Goal: Task Accomplishment & Management: Use online tool/utility

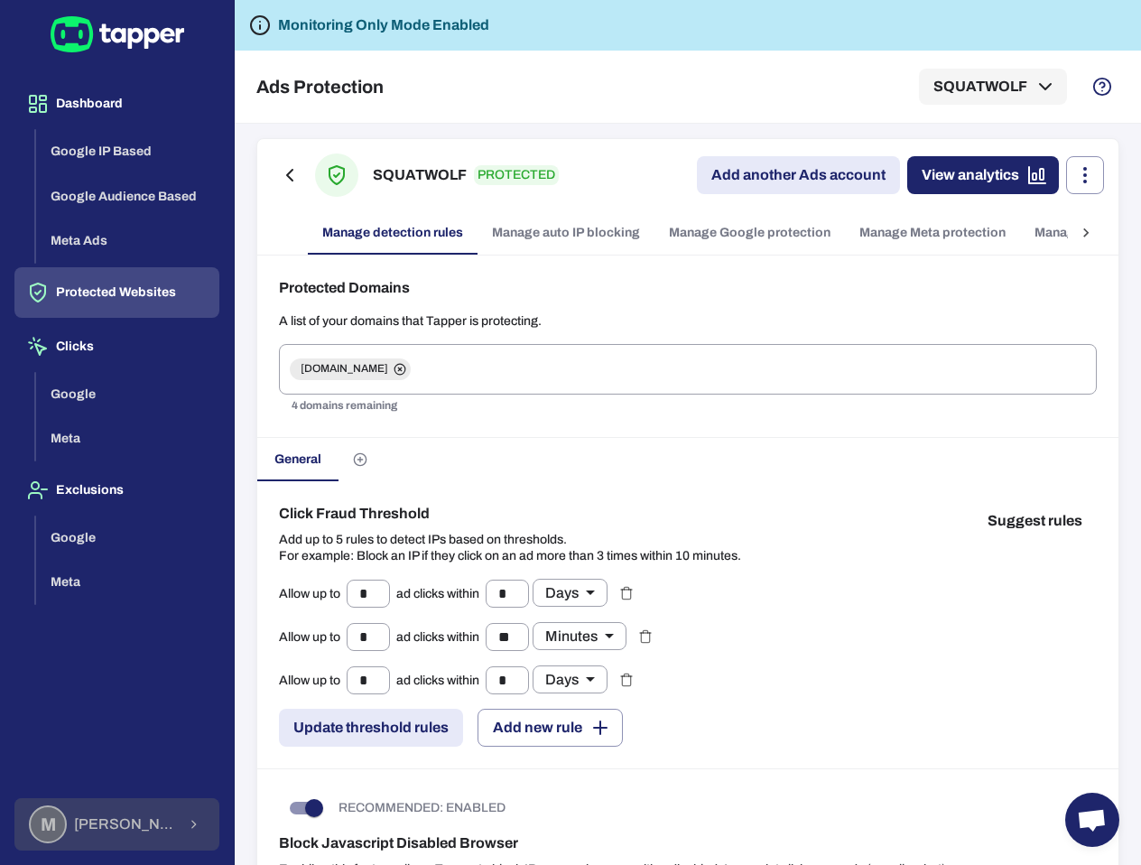
click at [111, 809] on div "M Muhammad Hamza Muzaffar" at bounding box center [102, 824] width 147 height 38
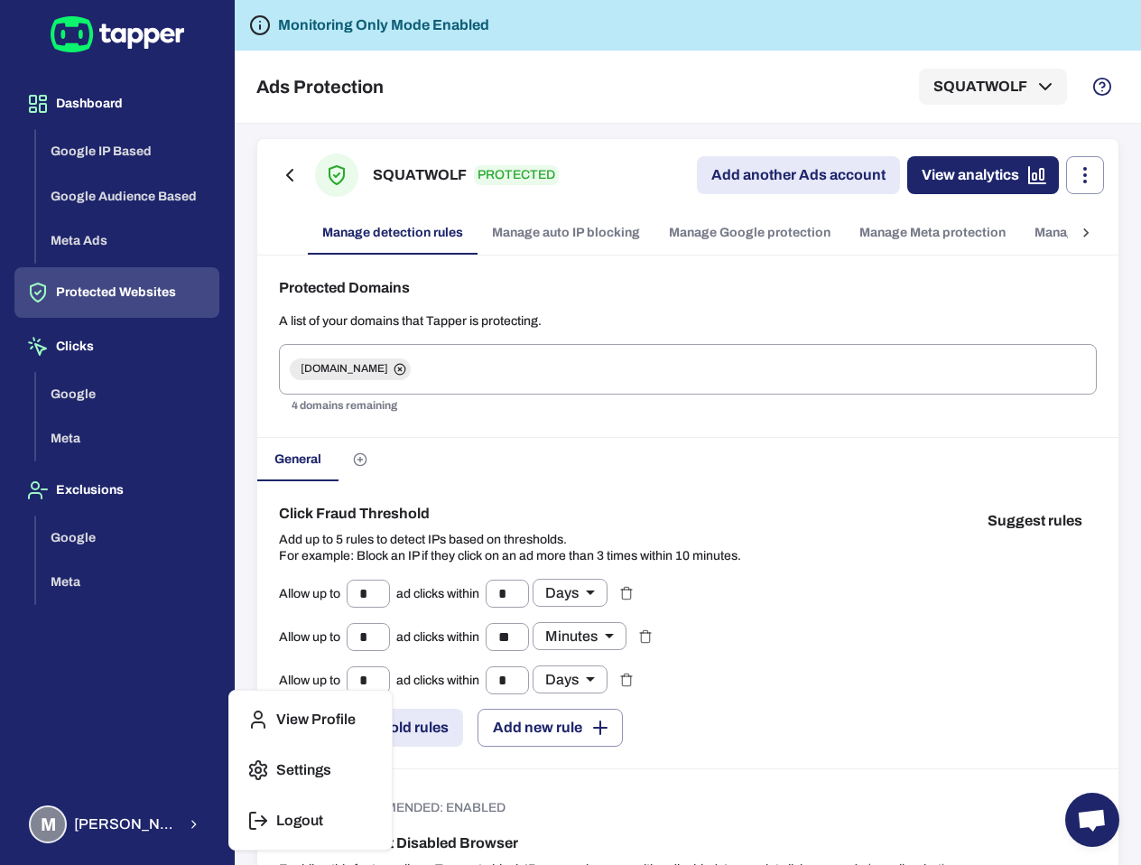
click at [292, 798] on div "View Profile Settings Logout" at bounding box center [310, 770] width 162 height 159
click at [289, 818] on p "Logout" at bounding box center [299, 821] width 47 height 18
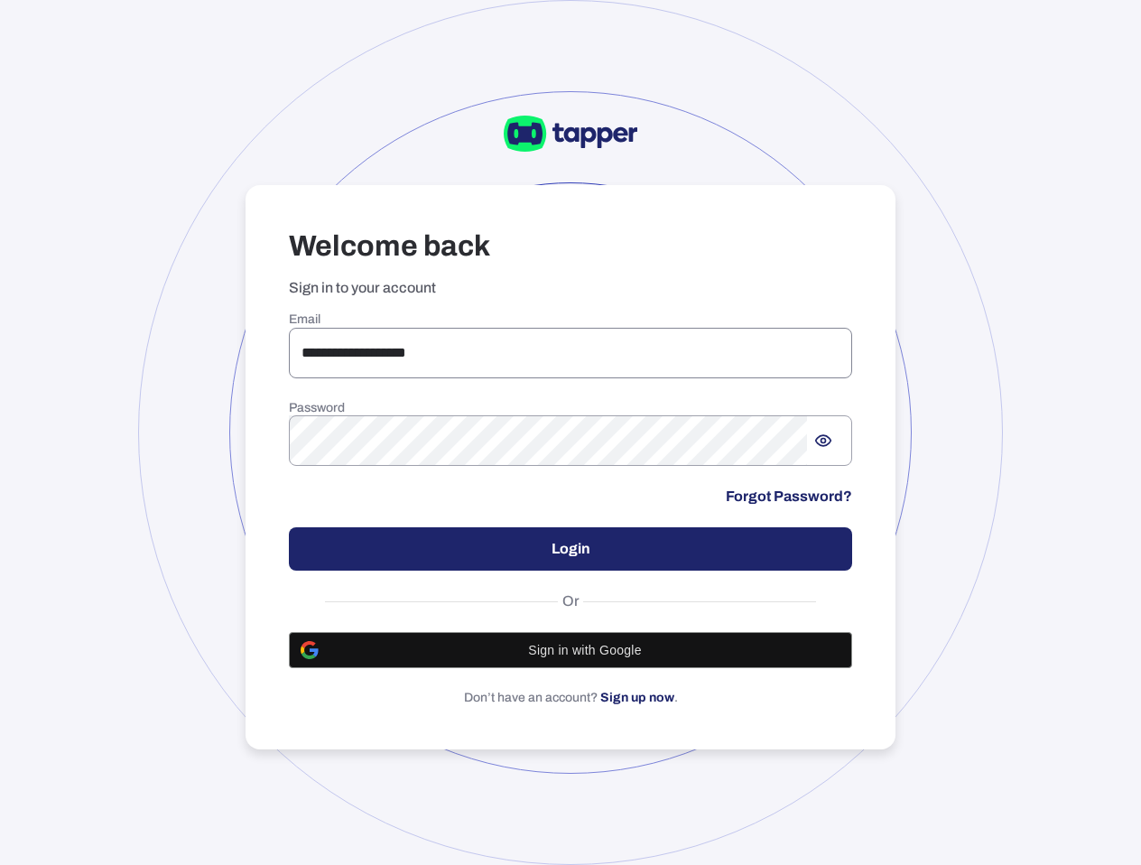
click at [406, 330] on input "**********" at bounding box center [570, 353] width 563 height 51
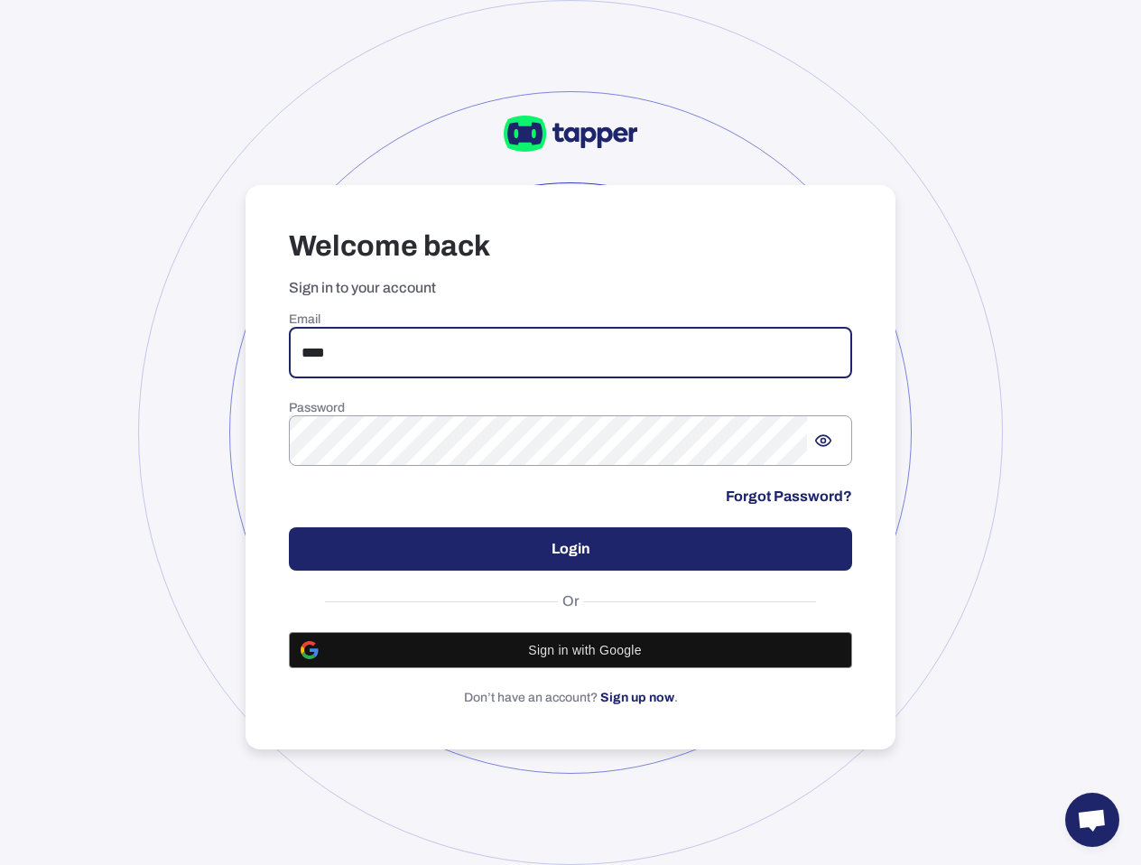
type input "**********"
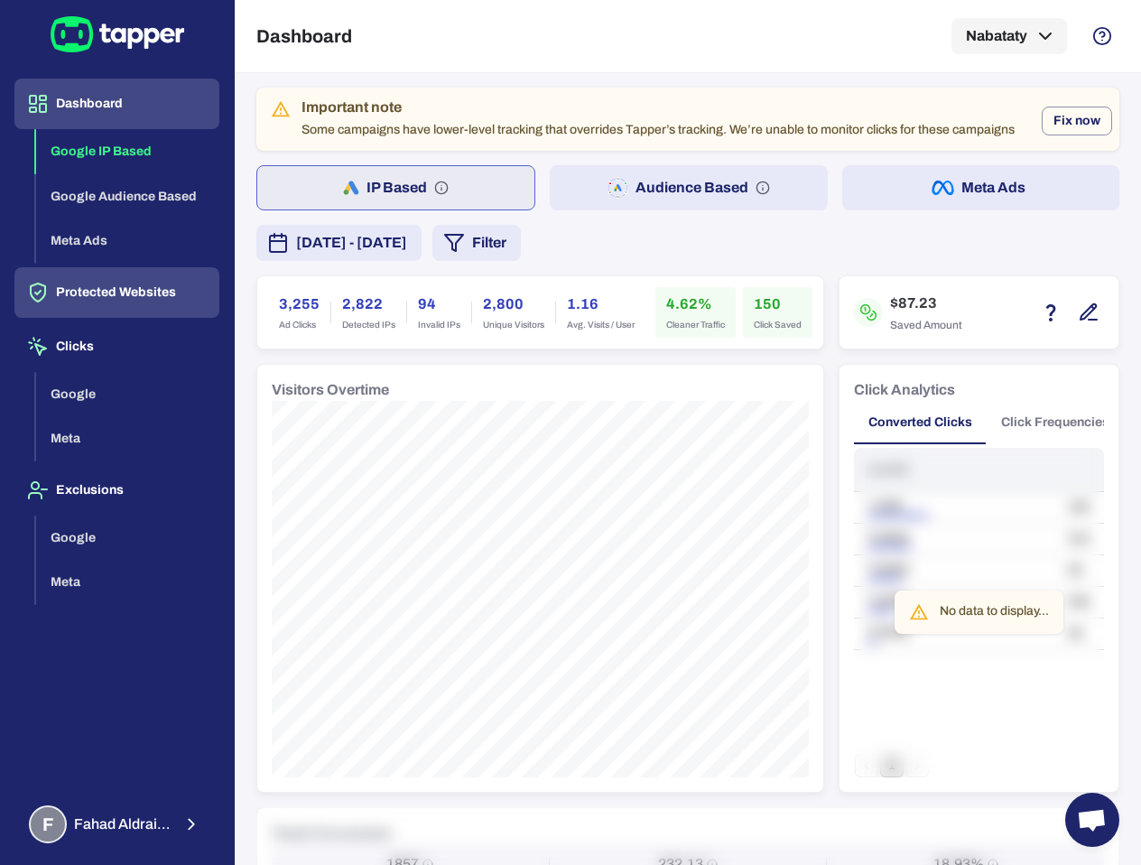
click at [173, 289] on button "Protected Websites" at bounding box center [116, 292] width 205 height 51
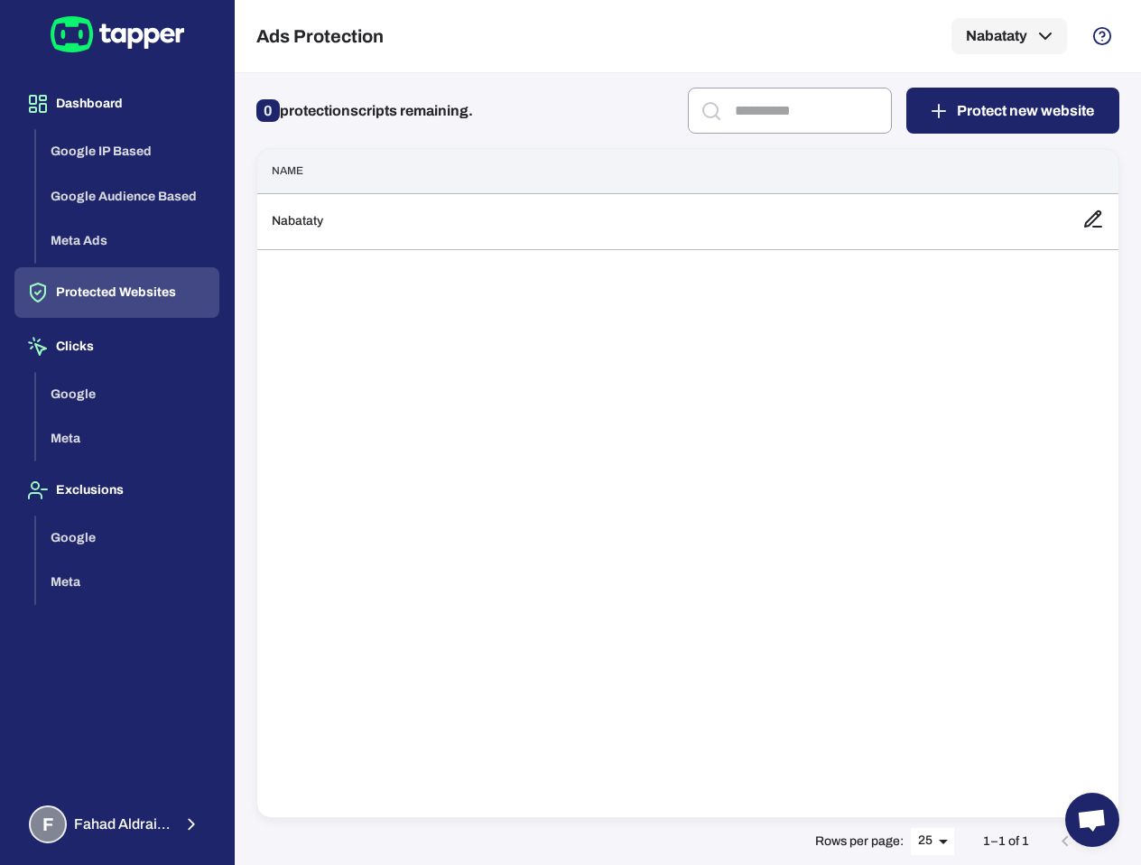
click at [487, 292] on div "Name Nabataty" at bounding box center [687, 483] width 863 height 670
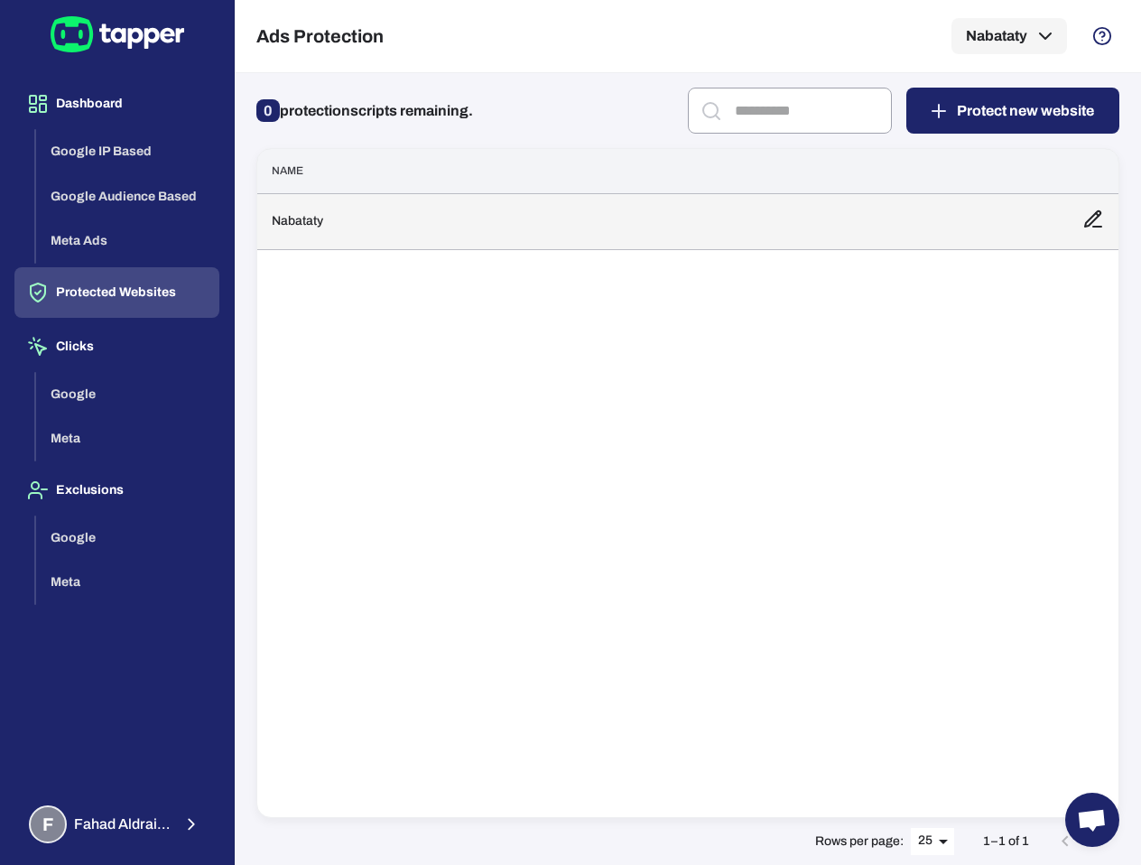
click at [498, 234] on td "Nabataty" at bounding box center [662, 221] width 811 height 56
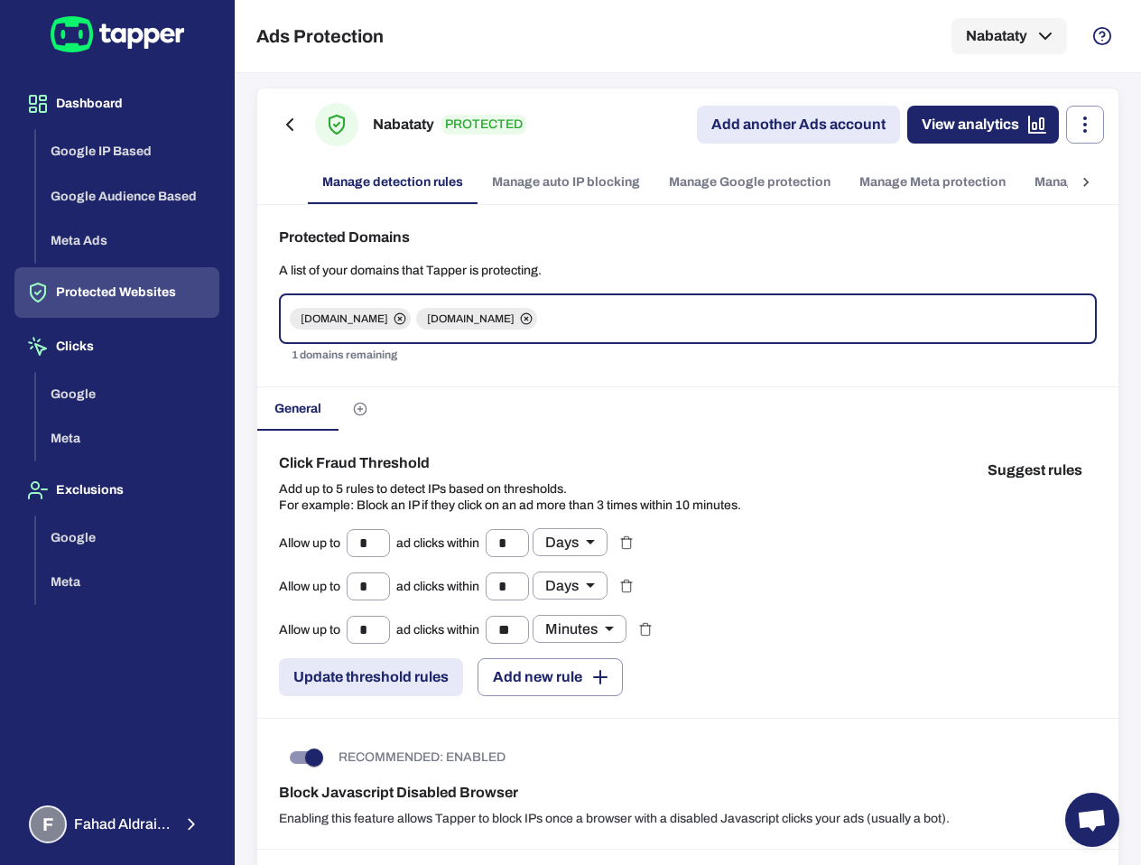
click at [1047, 178] on link "Manage website monitoring" at bounding box center [1118, 182] width 196 height 43
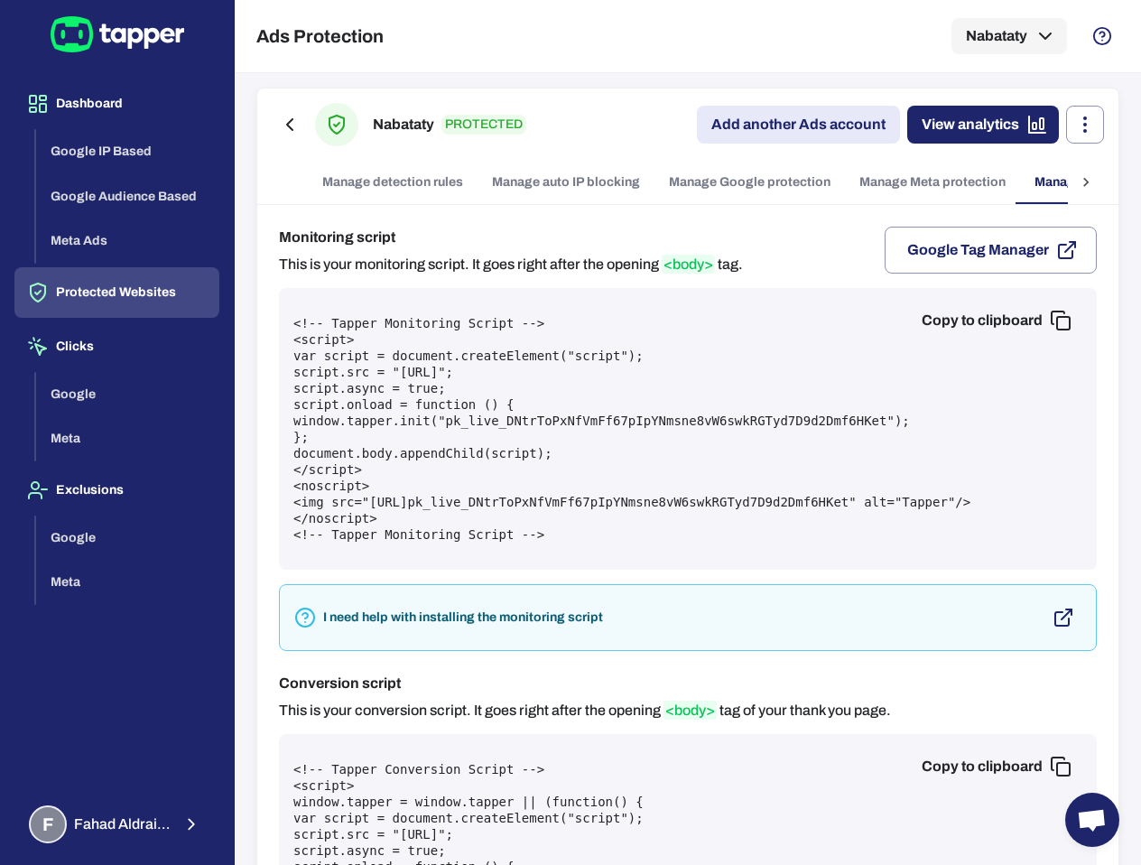
scroll to position [0, 142]
click at [948, 324] on button "Copy to clipboard" at bounding box center [994, 320] width 175 height 36
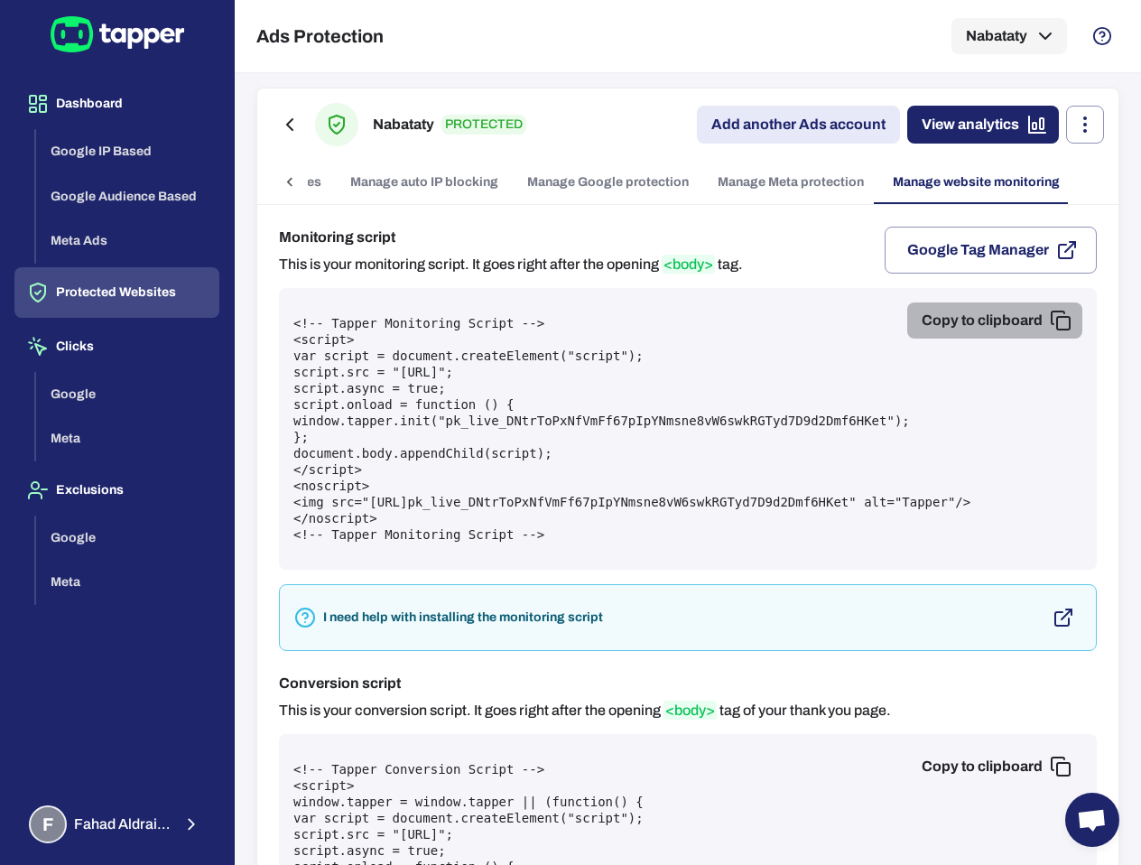
click at [999, 318] on button "Copy to clipboard" at bounding box center [994, 320] width 175 height 36
click at [1006, 329] on button "Copy to clipboard" at bounding box center [994, 320] width 175 height 36
drag, startPoint x: 589, startPoint y: 455, endPoint x: 244, endPoint y: 349, distance: 361.5
click at [244, 349] on div "Nabataty PROTECTED Add another Ads account View analytics Manage detection rule…" at bounding box center [688, 469] width 906 height 792
copy pre "var script = document.createElement("script"); script.src = "[URL]"; script.asy…"
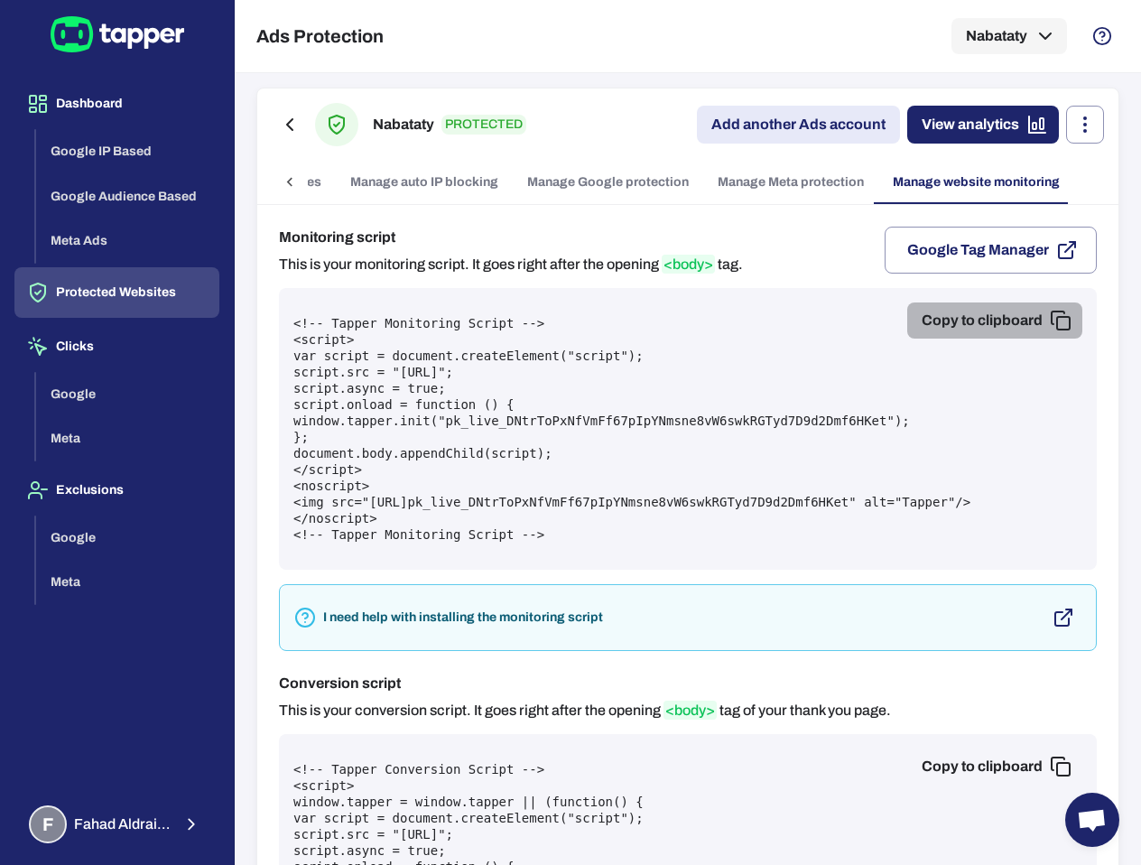
click at [1019, 332] on button "Copy to clipboard" at bounding box center [994, 320] width 175 height 36
copy pre "var script = document.createElement("script"); script.src = "[URL]"; script.asy…"
